Goal: Transaction & Acquisition: Book appointment/travel/reservation

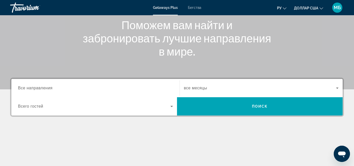
scroll to position [64, 0]
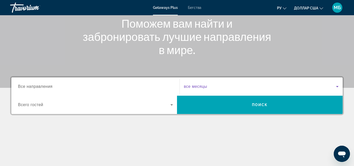
click at [314, 85] on span "Виджет поиска" at bounding box center [260, 86] width 152 height 6
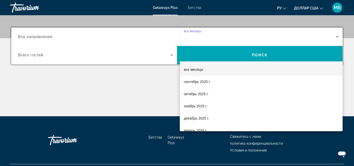
scroll to position [124, 0]
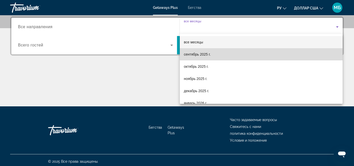
click at [213, 56] on mat-option "сентябрь 2025 г." at bounding box center [261, 54] width 163 height 12
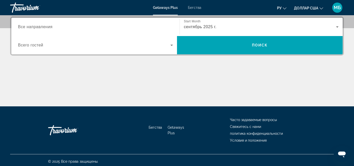
click at [162, 49] on div "Виджет поиска" at bounding box center [95, 45] width 155 height 14
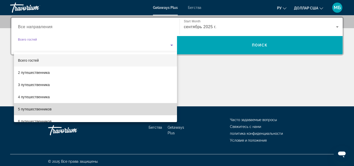
click at [30, 106] on span "5 путешественников" at bounding box center [35, 109] width 34 height 6
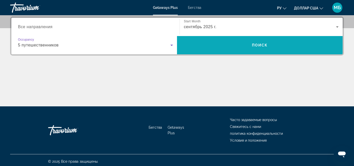
click at [262, 47] on span "Виджет поиска" at bounding box center [260, 45] width 166 height 12
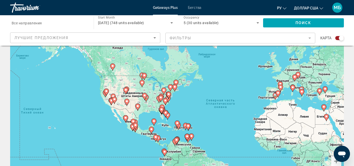
drag, startPoint x: 118, startPoint y: 101, endPoint x: 178, endPoint y: 106, distance: 60.0
click at [178, 106] on div "Чтобы активировать перетаскивание с помощью клавиатуры, нажмите Alt + Ввод. Пос…" at bounding box center [177, 106] width 334 height 152
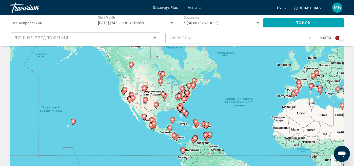
drag, startPoint x: 153, startPoint y: 105, endPoint x: 171, endPoint y: 104, distance: 18.0
click at [171, 104] on div "Чтобы активировать перетаскивание с помощью клавиатуры, нажмите Alt + Ввод. Пос…" at bounding box center [177, 105] width 334 height 152
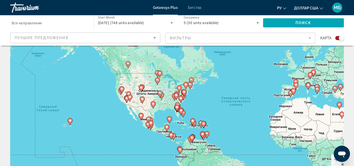
click at [183, 97] on icon "Основное содержание" at bounding box center [183, 96] width 5 height 7
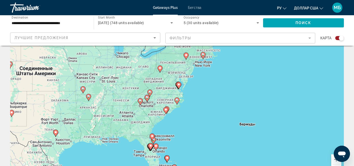
scroll to position [22, 0]
click at [177, 101] on image "Основное содержание" at bounding box center [176, 100] width 3 height 3
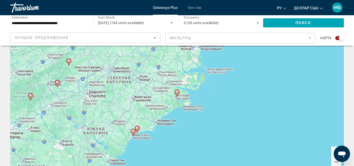
scroll to position [29, 0]
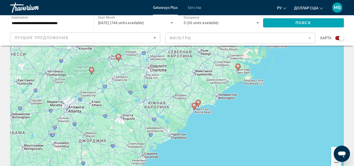
drag, startPoint x: 146, startPoint y: 127, endPoint x: 207, endPoint y: 100, distance: 67.0
click at [207, 100] on div "Чтобы активировать перетаскивание с помощью клавиатуры, нажмите Alt + Ввод. Пос…" at bounding box center [177, 97] width 334 height 152
click at [198, 103] on image "Основное содержание" at bounding box center [197, 102] width 3 height 3
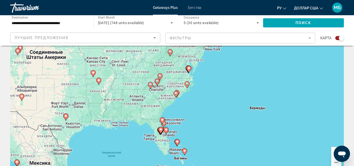
click at [175, 95] on icon "Основное содержание" at bounding box center [176, 94] width 5 height 7
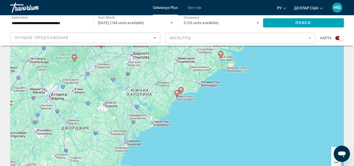
click at [178, 93] on image "Основное содержание" at bounding box center [176, 92] width 3 height 3
type input "**********"
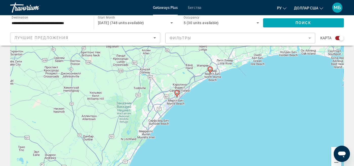
click at [177, 92] on image "Основное содержание" at bounding box center [176, 92] width 3 height 3
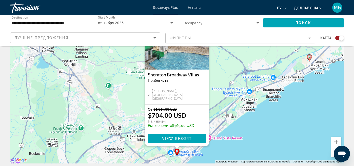
scroll to position [41, 0]
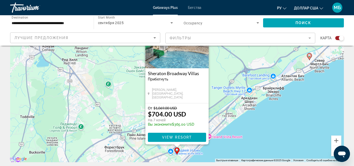
click at [272, 130] on div "Чтобы активировать перетаскивание с помощью клавиатуры, нажмите Alt + Ввод. Пос…" at bounding box center [177, 86] width 334 height 152
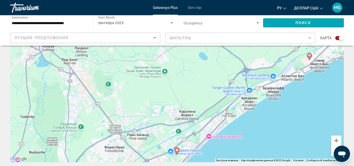
click at [309, 56] on image "Основное содержание" at bounding box center [309, 55] width 3 height 3
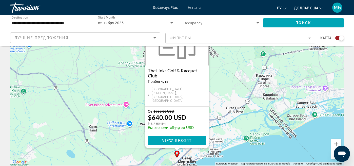
scroll to position [38, 0]
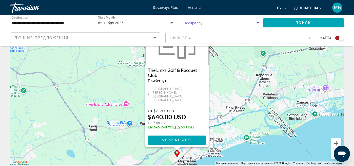
click at [257, 22] on icon "Search widget" at bounding box center [258, 22] width 3 height 1
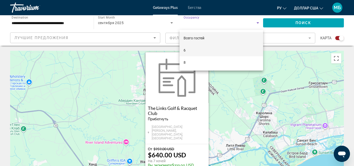
scroll to position [0, 0]
click at [200, 37] on font "Всего гостей" at bounding box center [194, 38] width 21 height 4
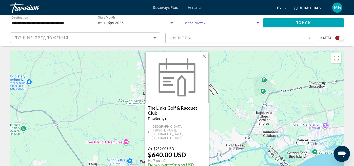
click at [258, 22] on icon "Search widget" at bounding box center [258, 22] width 3 height 1
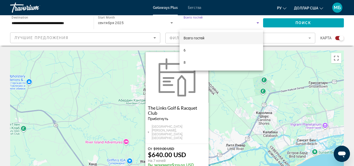
click at [214, 38] on mat-option "Всего гостей" at bounding box center [222, 38] width 84 height 12
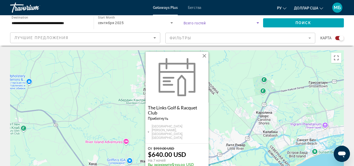
scroll to position [1, 0]
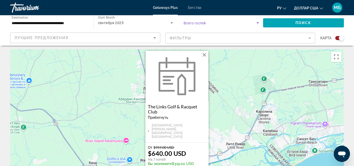
click at [204, 58] on button "Закрыть" at bounding box center [205, 55] width 8 height 8
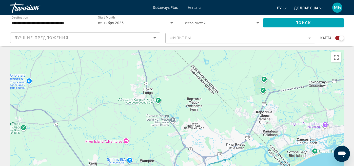
scroll to position [0, 0]
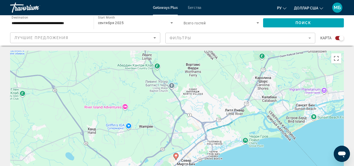
drag, startPoint x: 209, startPoint y: 89, endPoint x: 208, endPoint y: 53, distance: 36.5
click at [208, 53] on div "Чтобы активировать перетаскивание с помощью клавиатуры, нажмите Alt + Ввод. Пос…" at bounding box center [177, 127] width 334 height 152
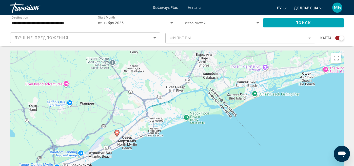
drag, startPoint x: 235, startPoint y: 103, endPoint x: 176, endPoint y: 81, distance: 63.0
click at [176, 81] on div "Чтобы активировать перетаскивание с помощью клавиатуры, нажмите Alt + Ввод. Пос…" at bounding box center [177, 126] width 334 height 152
click at [116, 134] on icon "Основное содержание" at bounding box center [117, 133] width 5 height 7
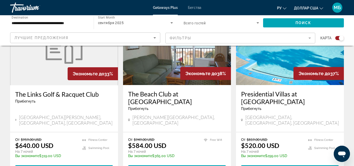
scroll to position [218, 0]
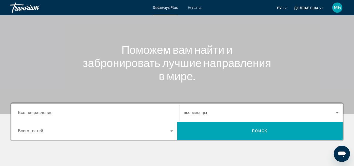
scroll to position [60, 0]
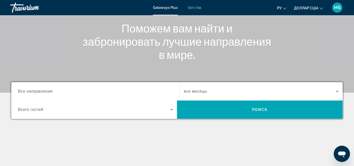
click at [187, 92] on span "все месяцы" at bounding box center [195, 91] width 23 height 4
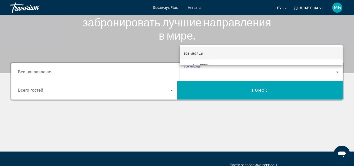
scroll to position [81, 0]
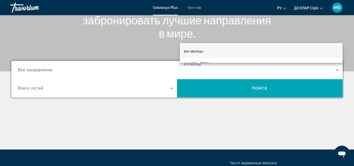
click at [338, 69] on div at bounding box center [177, 83] width 354 height 166
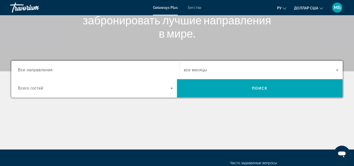
click at [336, 69] on icon "Виджет поиска" at bounding box center [337, 70] width 6 height 6
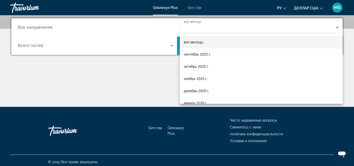
scroll to position [124, 0]
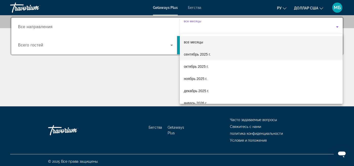
click at [190, 56] on font "сентябрь 2025 г." at bounding box center [197, 54] width 27 height 4
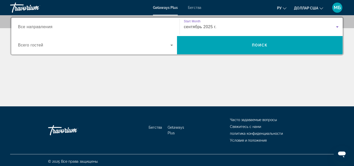
click at [173, 45] on icon "Виджет поиска" at bounding box center [172, 45] width 6 height 6
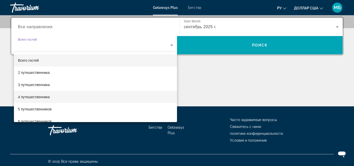
click at [25, 97] on font "4 путешественника" at bounding box center [34, 97] width 32 height 4
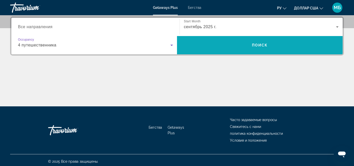
click at [237, 46] on span "Виджет поиска" at bounding box center [260, 45] width 166 height 12
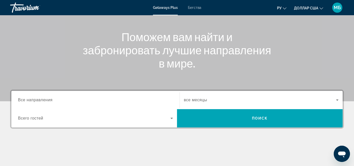
scroll to position [52, 0]
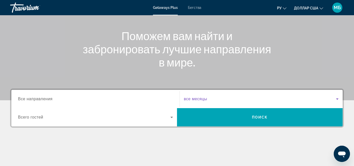
click at [337, 99] on icon "Виджет поиска" at bounding box center [337, 98] width 3 height 1
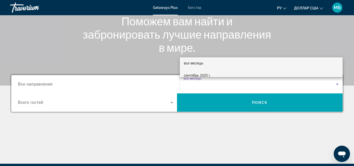
scroll to position [3, 0]
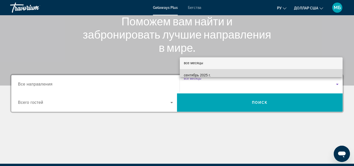
click at [198, 73] on font "сентябрь 2025 г." at bounding box center [197, 75] width 27 height 4
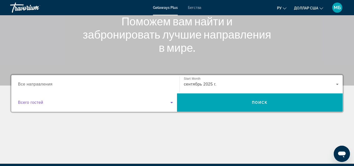
click at [70, 100] on span "Виджет поиска" at bounding box center [94, 102] width 152 height 6
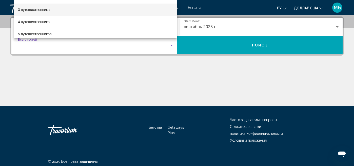
scroll to position [23, 0]
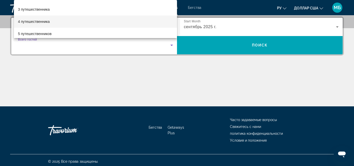
click at [41, 20] on font "4 путешественника" at bounding box center [34, 21] width 32 height 4
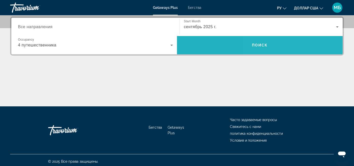
click at [296, 45] on span "Виджет поиска" at bounding box center [260, 45] width 166 height 12
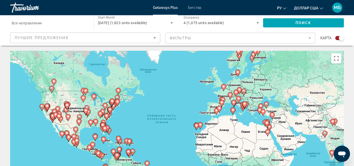
click at [105, 119] on gmp-advanced-marker "Основное содержание" at bounding box center [106, 117] width 5 height 8
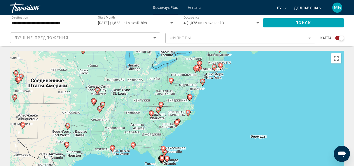
click at [182, 125] on div "Чтобы активировать перетаскивание с помощью клавиатуры, нажмите Alt + Ввод. Пос…" at bounding box center [177, 127] width 334 height 152
click at [179, 123] on gmp-advanced-marker "Основное содержание" at bounding box center [176, 123] width 5 height 8
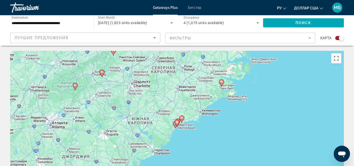
click at [184, 130] on div "Для навигации используйте клавиши со стрелками. Чтобы активировать перетаскиван…" at bounding box center [177, 127] width 334 height 152
click at [182, 119] on icon "Основное содержание" at bounding box center [182, 118] width 5 height 7
type input "**********"
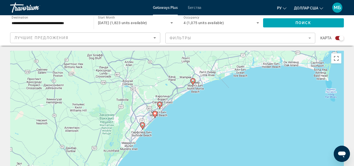
drag, startPoint x: 192, startPoint y: 126, endPoint x: 208, endPoint y: 84, distance: 45.0
click at [208, 84] on div "Чтобы активировать перетаскивание с помощью клавиатуры, нажмите Alt + Ввод. Пос…" at bounding box center [177, 127] width 334 height 152
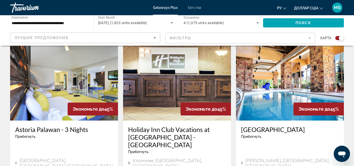
scroll to position [179, 0]
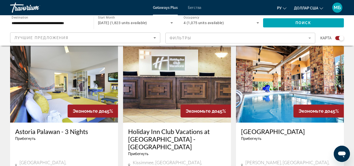
click at [49, 87] on img "Основное содержание" at bounding box center [64, 81] width 108 height 81
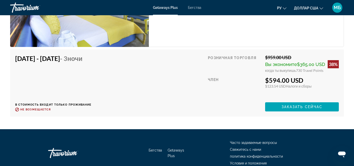
scroll to position [954, 0]
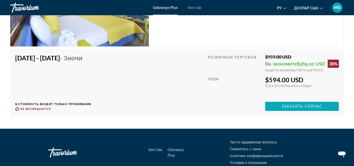
click at [312, 105] on span "Заказать сейчас" at bounding box center [302, 106] width 41 height 4
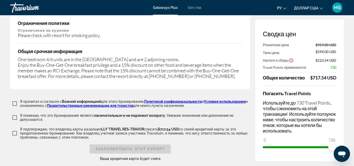
scroll to position [859, 0]
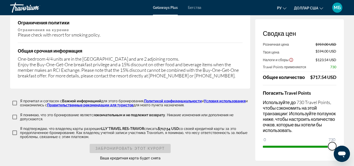
drag, startPoint x: 332, startPoint y: 129, endPoint x: 337, endPoint y: 130, distance: 5.1
click at [338, 130] on div "Сводка цен Розничная цена $959.00 USD Твоя цена $594.00 USD Налоги и сборы $123…" at bounding box center [299, 89] width 89 height 141
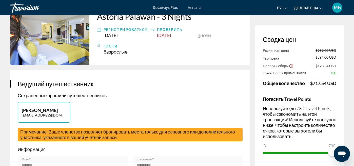
scroll to position [0, 0]
